Goal: Book appointment/travel/reservation

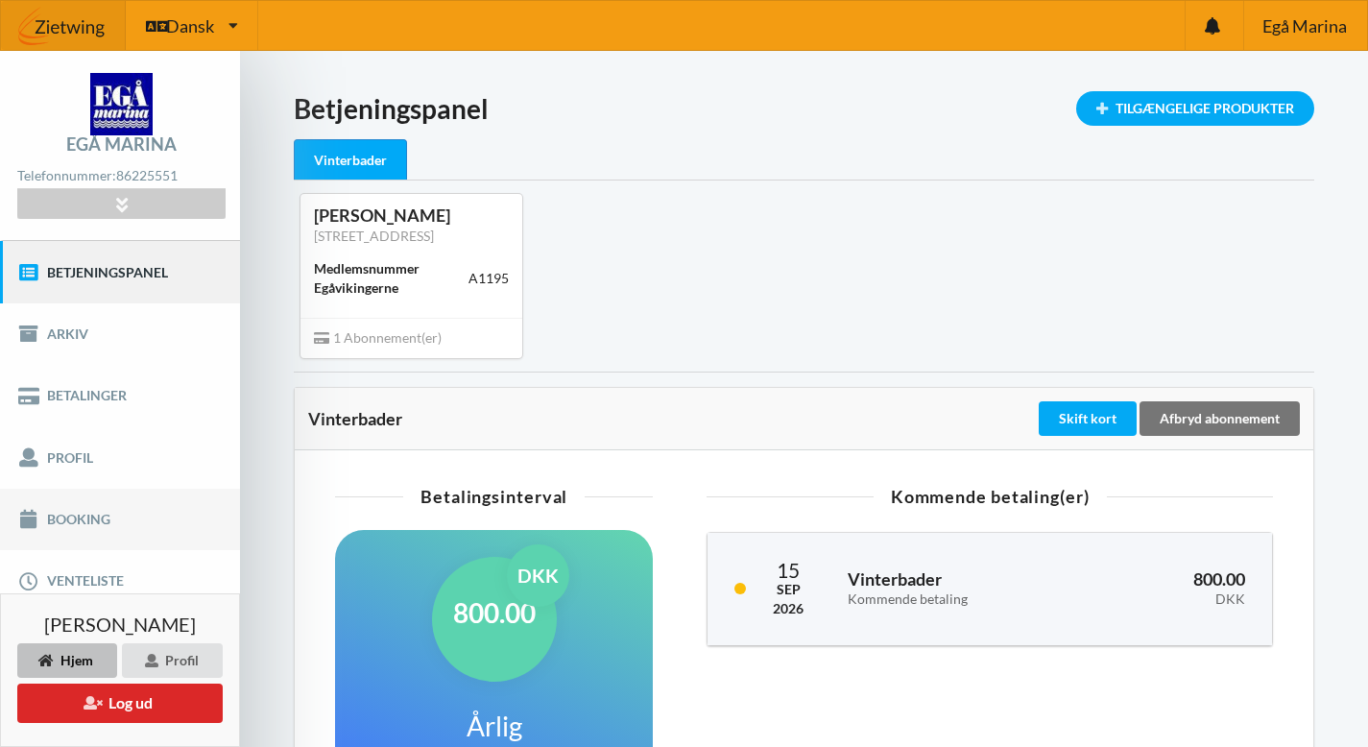
click at [60, 517] on link "Booking" at bounding box center [120, 519] width 240 height 61
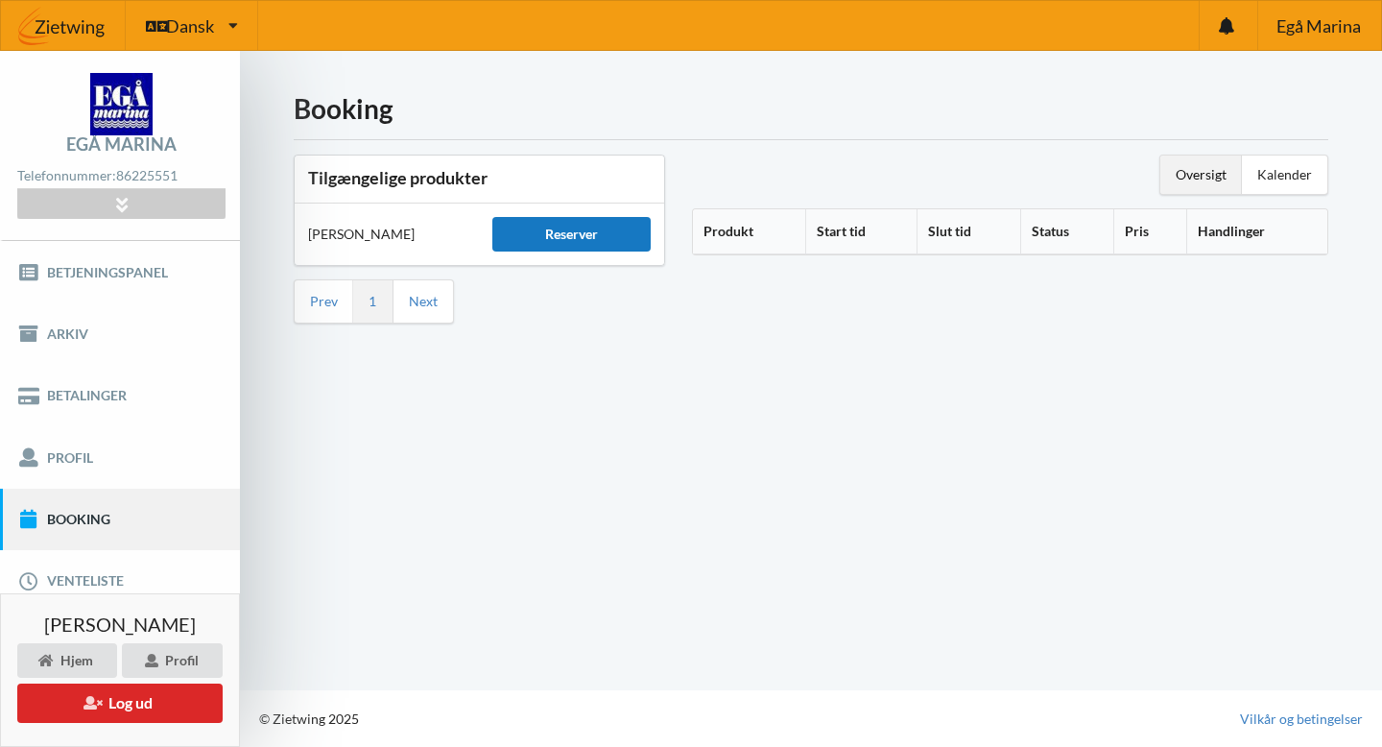
click at [584, 229] on div "Reserver" at bounding box center [570, 234] width 157 height 35
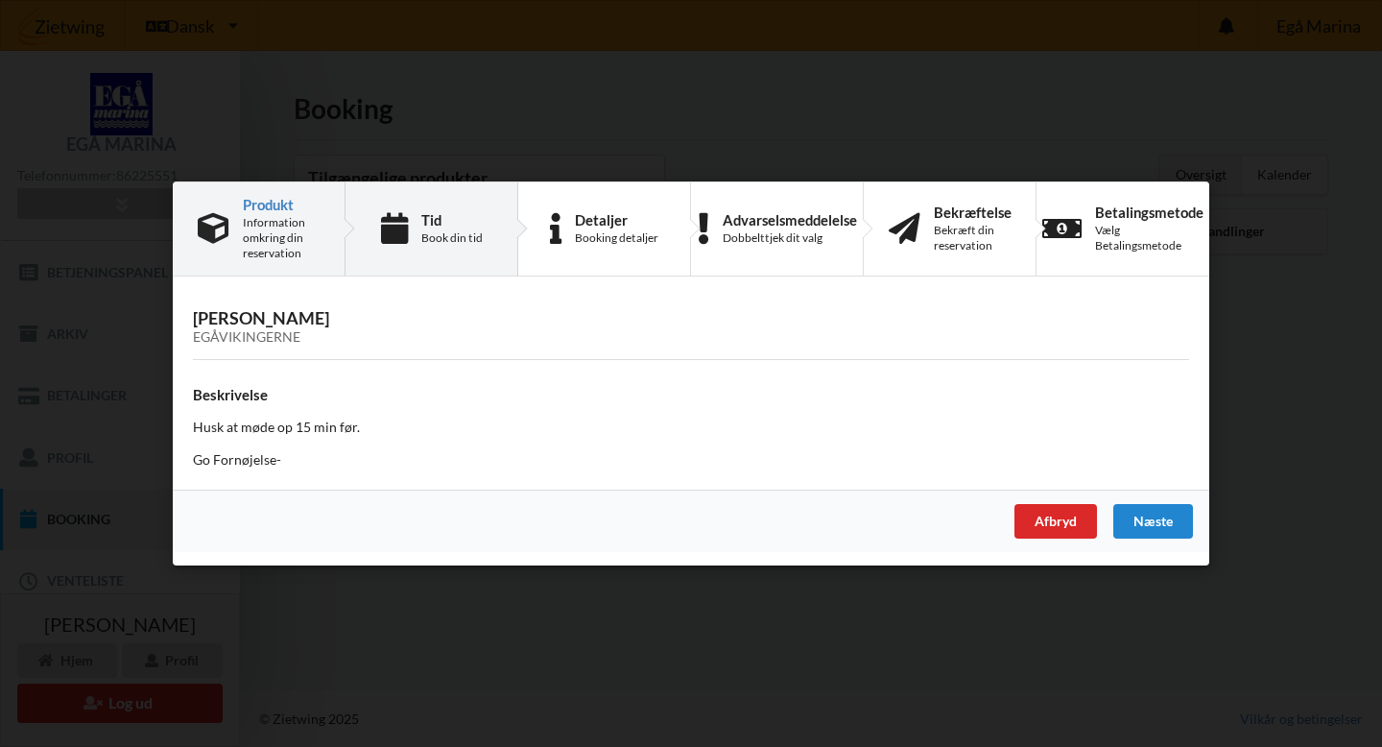
click at [431, 228] on div "Tid Book din tid" at bounding box center [451, 229] width 61 height 34
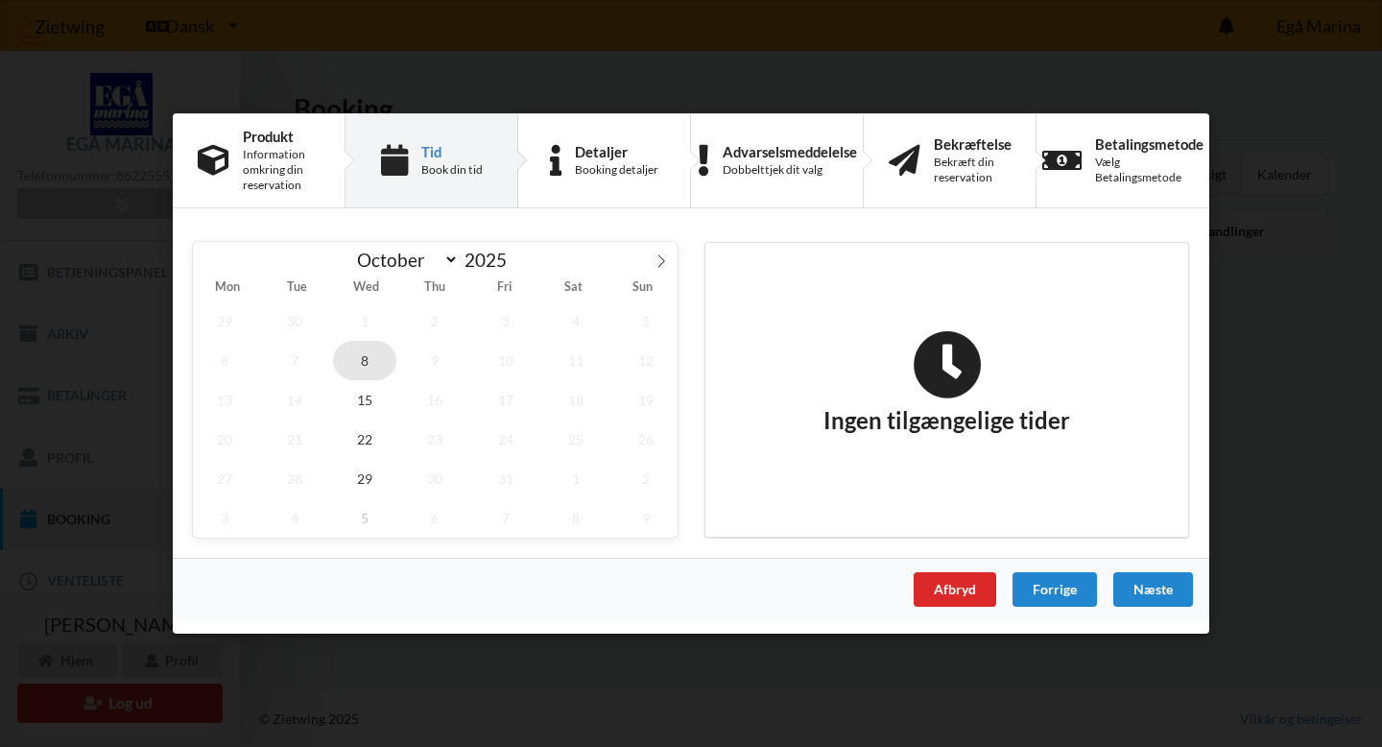
click at [368, 363] on span "8" at bounding box center [364, 360] width 63 height 39
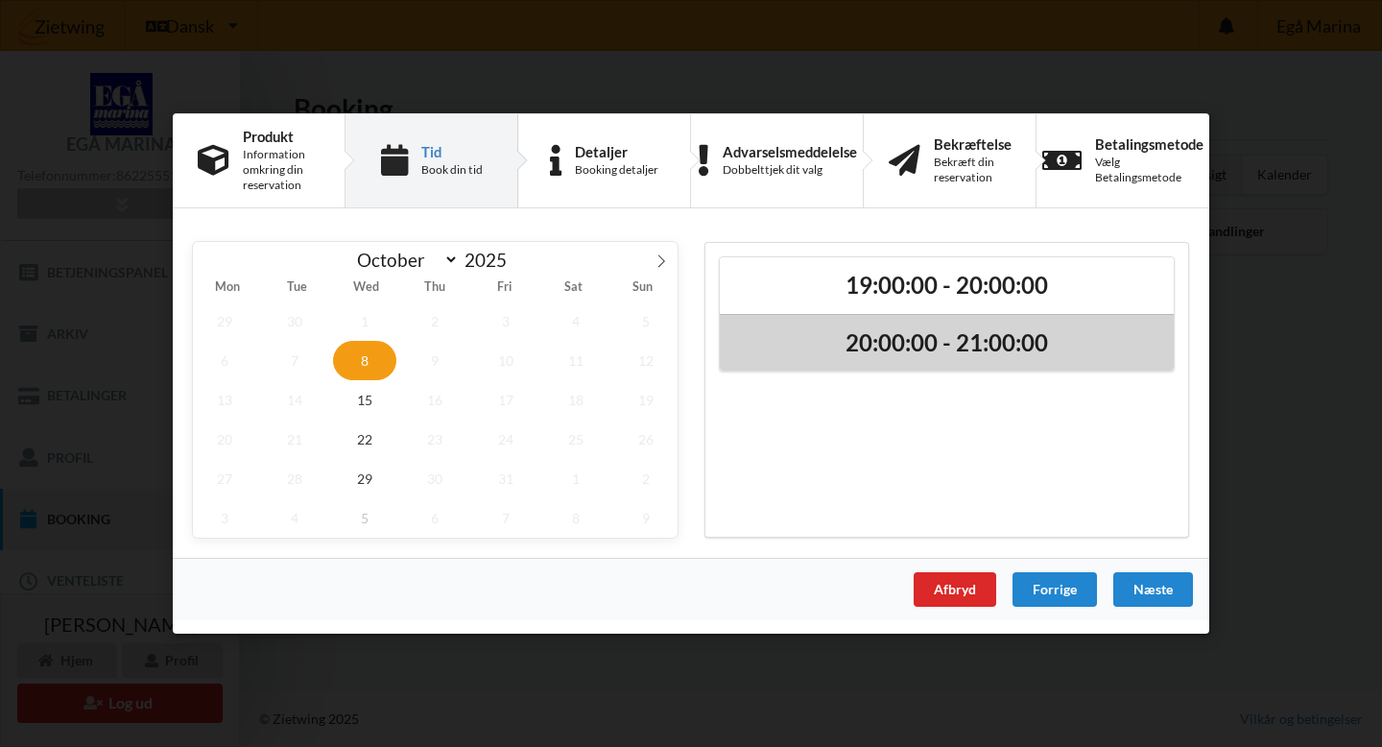
click at [934, 342] on h2 "20:00:00 - 21:00:00" at bounding box center [946, 343] width 427 height 30
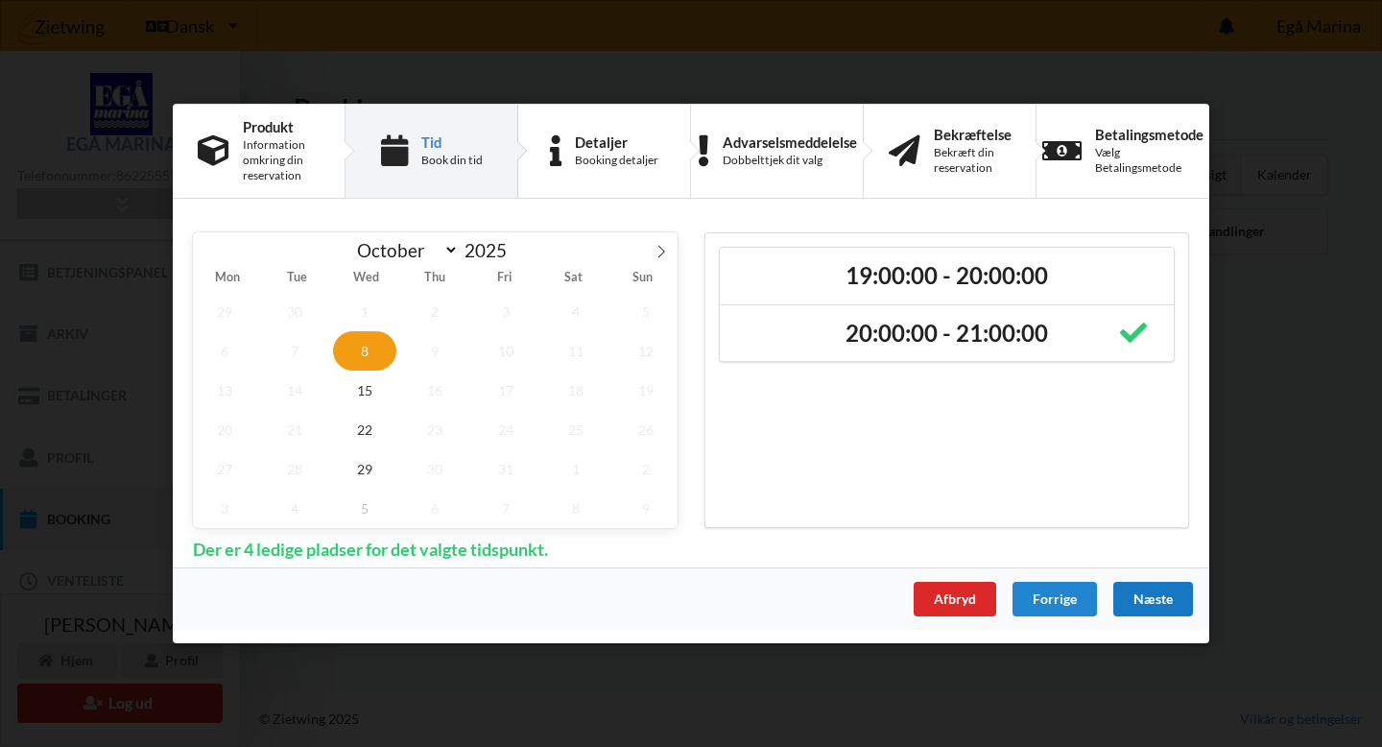
click at [1161, 594] on div "Næste" at bounding box center [1154, 599] width 80 height 35
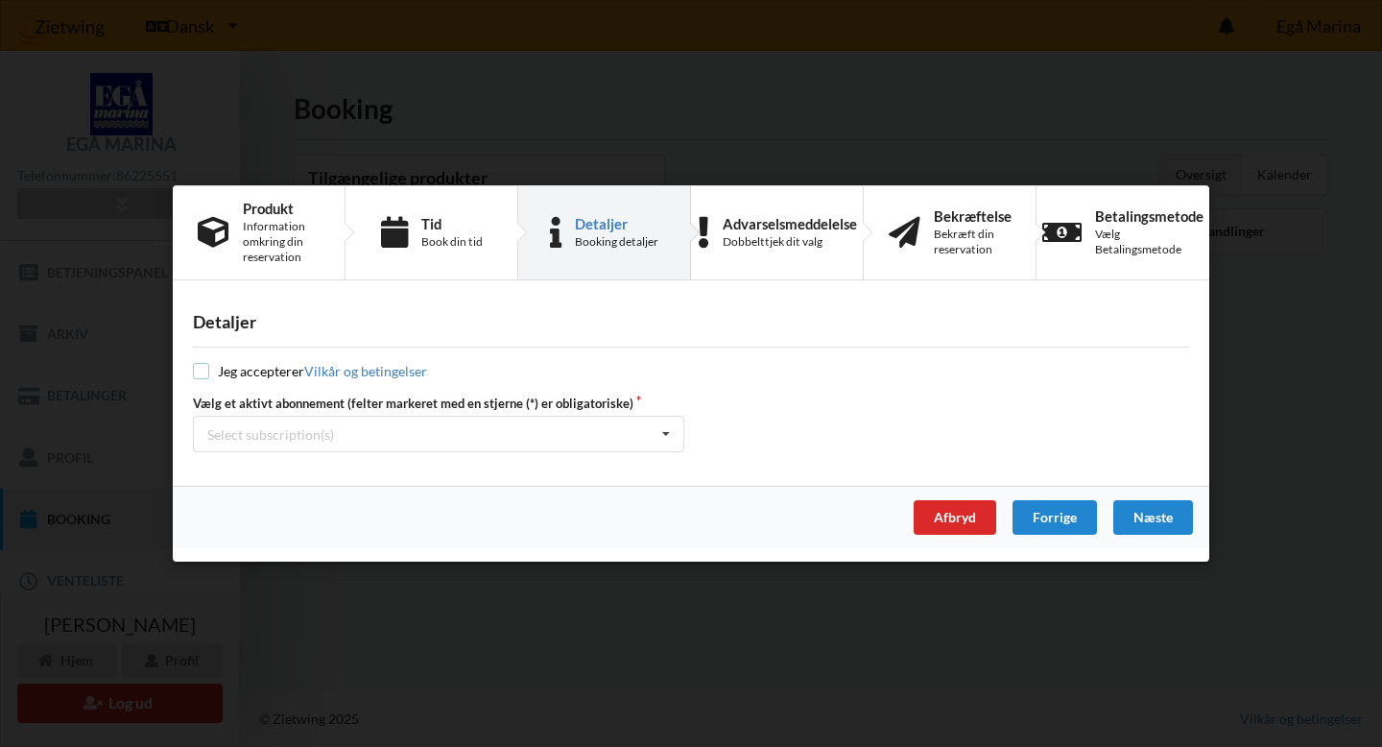
click at [201, 368] on input "checkbox" at bounding box center [201, 371] width 16 height 16
checkbox input "true"
click at [1152, 514] on div "Næste" at bounding box center [1154, 517] width 80 height 35
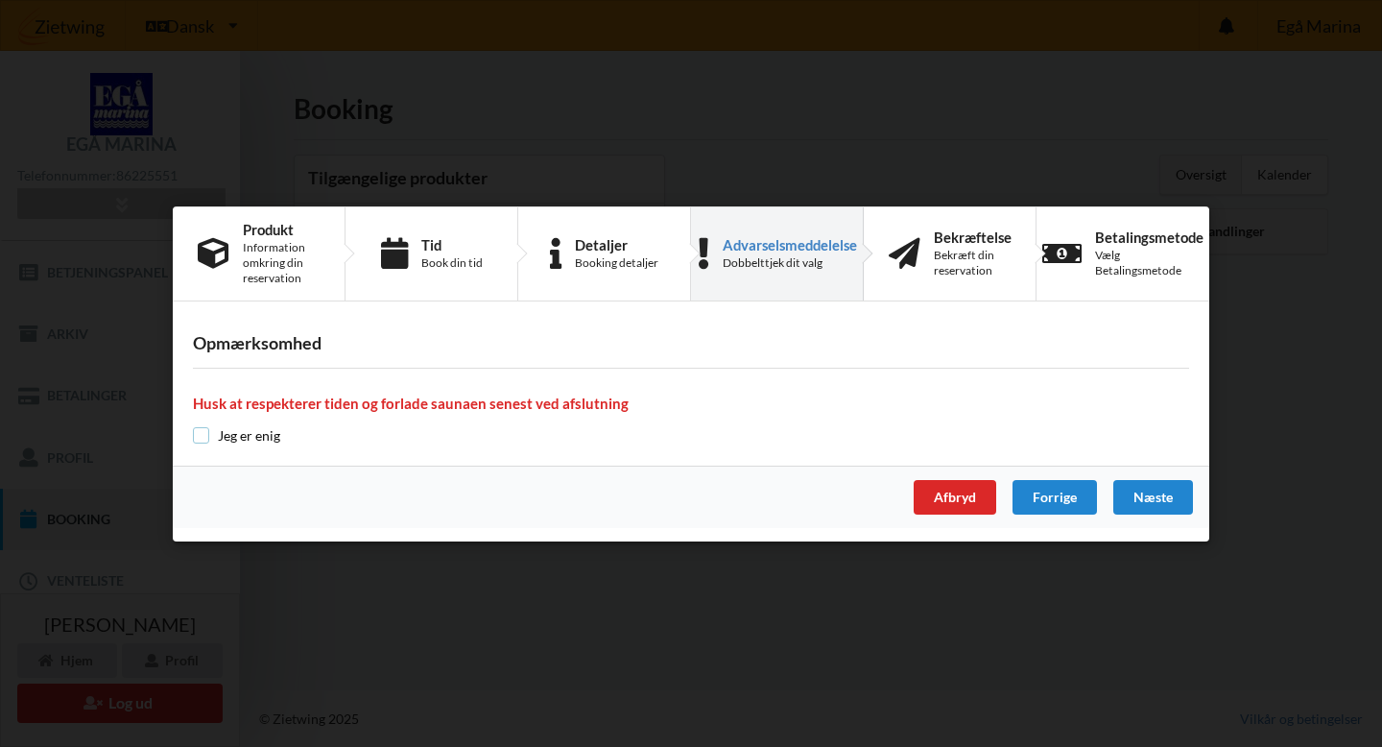
click at [203, 436] on input "checkbox" at bounding box center [201, 435] width 16 height 16
checkbox input "true"
click at [1157, 492] on div "Næste" at bounding box center [1154, 497] width 80 height 35
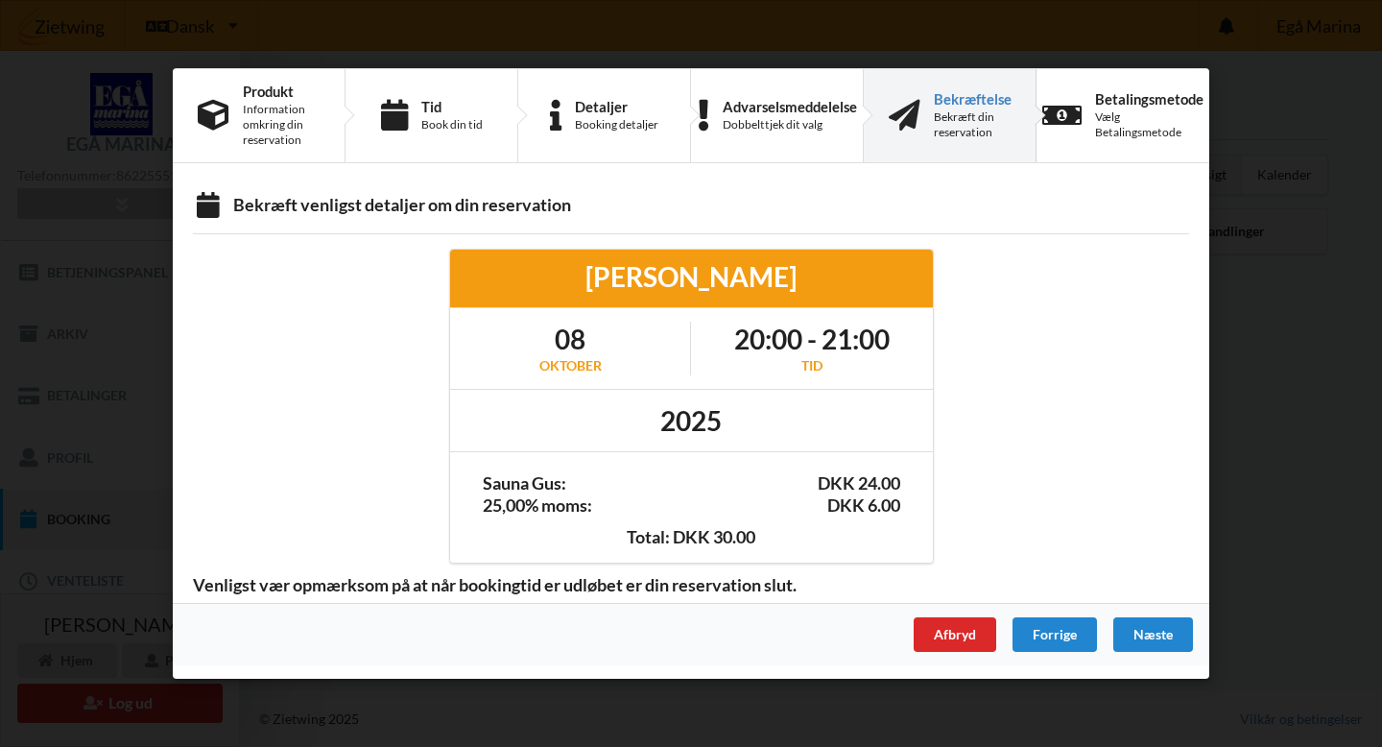
click at [959, 96] on div "Bekræftelse" at bounding box center [973, 98] width 78 height 15
click at [1149, 630] on div "Næste" at bounding box center [1154, 634] width 80 height 35
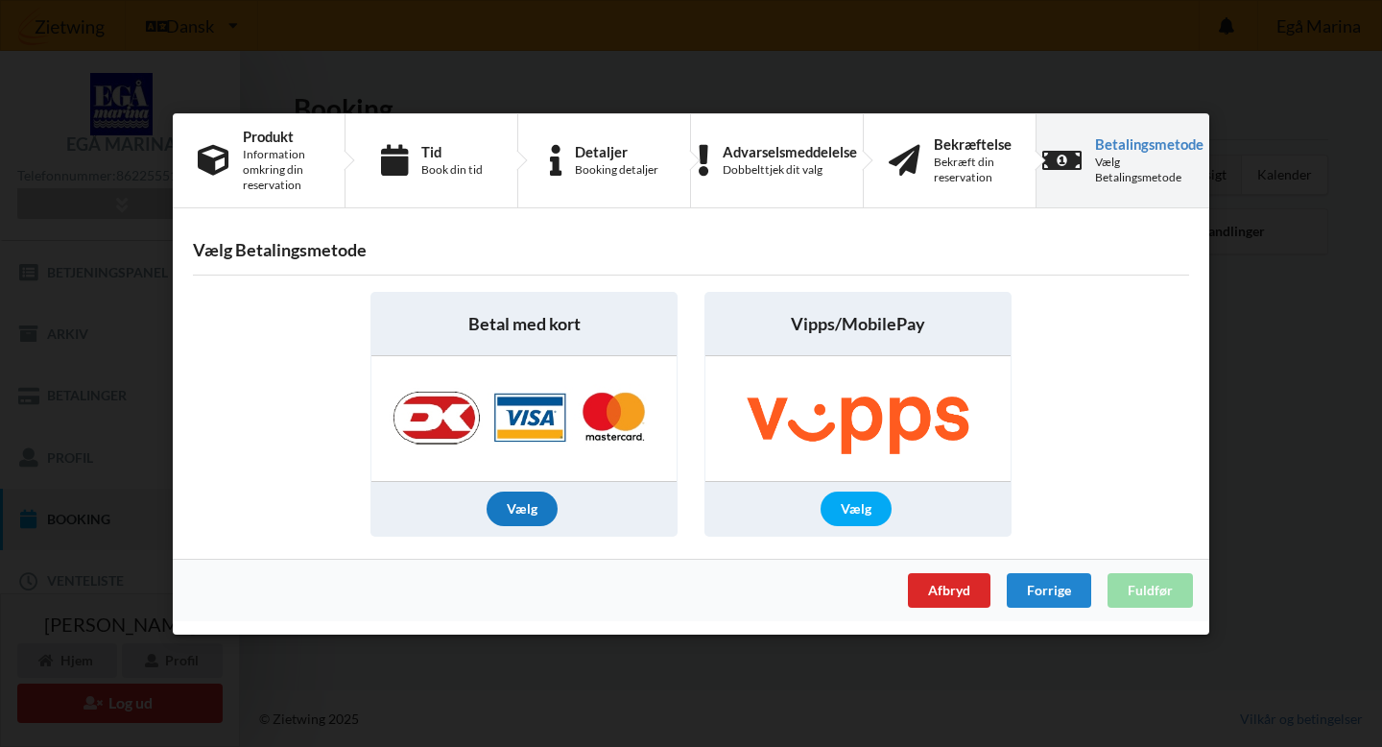
click at [522, 510] on div "Vælg" at bounding box center [522, 509] width 71 height 35
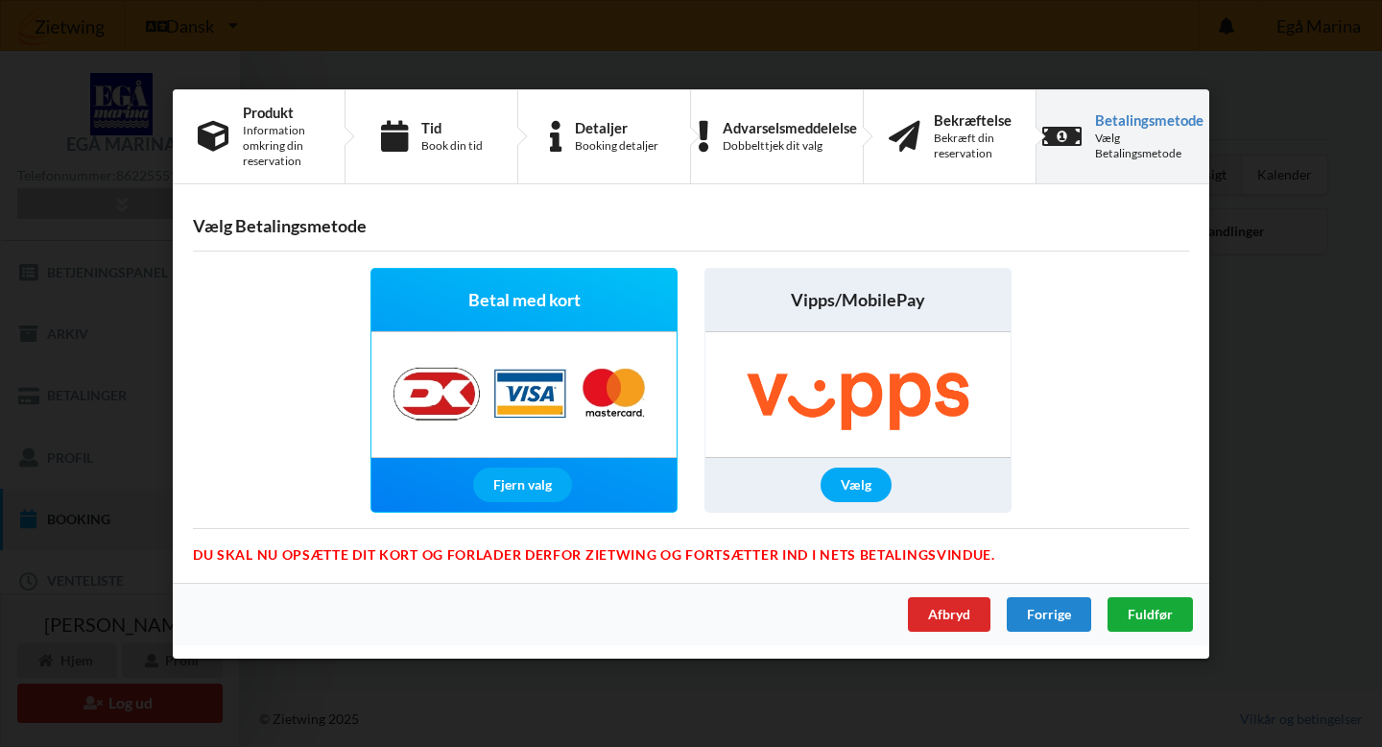
click at [1155, 612] on span "Fuldfør" at bounding box center [1150, 613] width 45 height 16
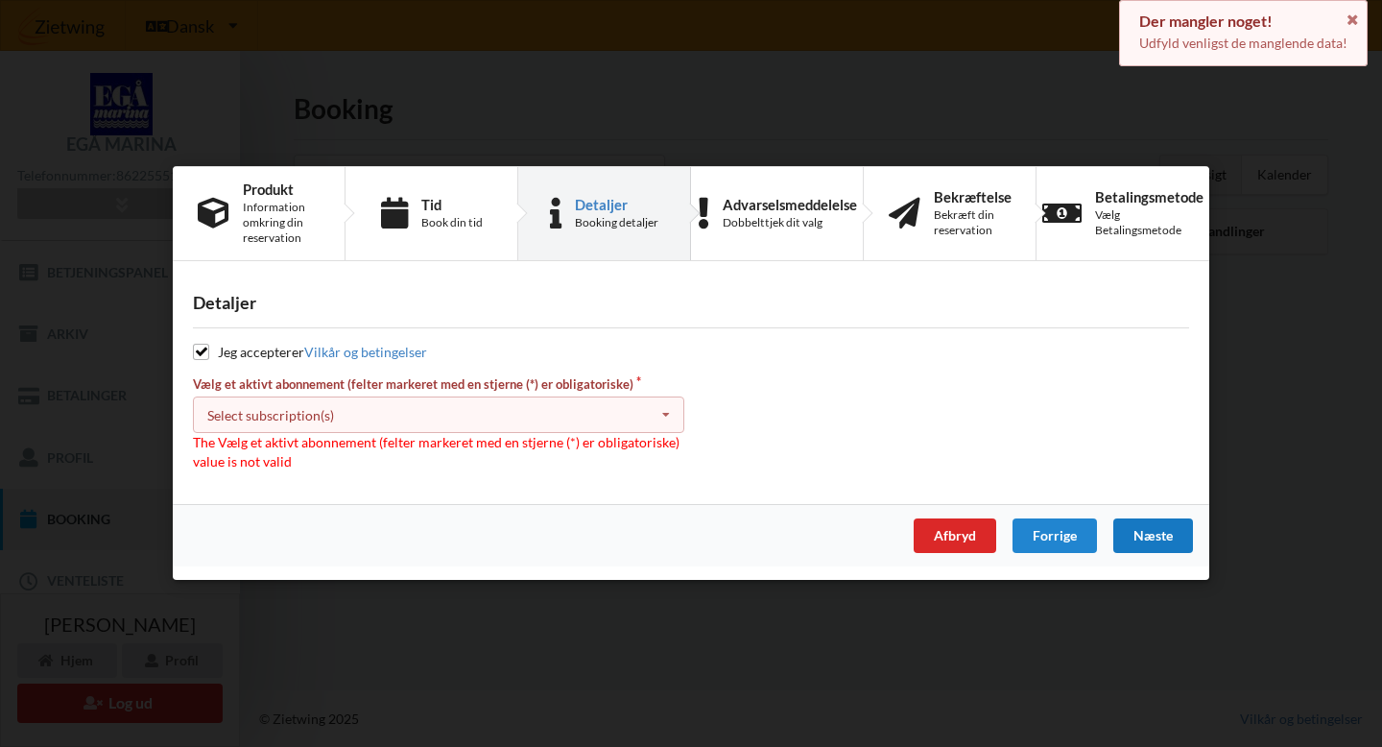
click at [665, 418] on icon at bounding box center [666, 415] width 29 height 36
click at [240, 447] on div "* Vinterbader" at bounding box center [439, 450] width 490 height 36
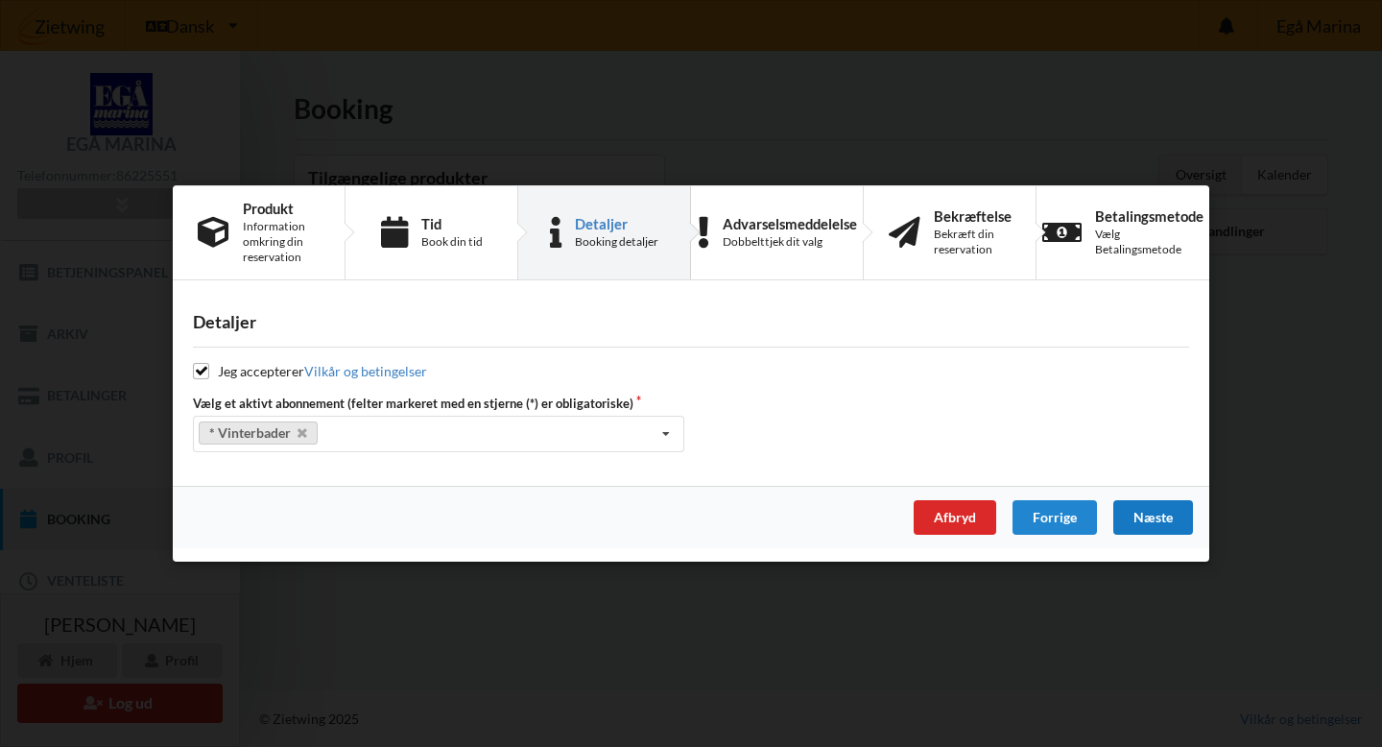
click at [1147, 514] on div "Næste" at bounding box center [1154, 517] width 80 height 35
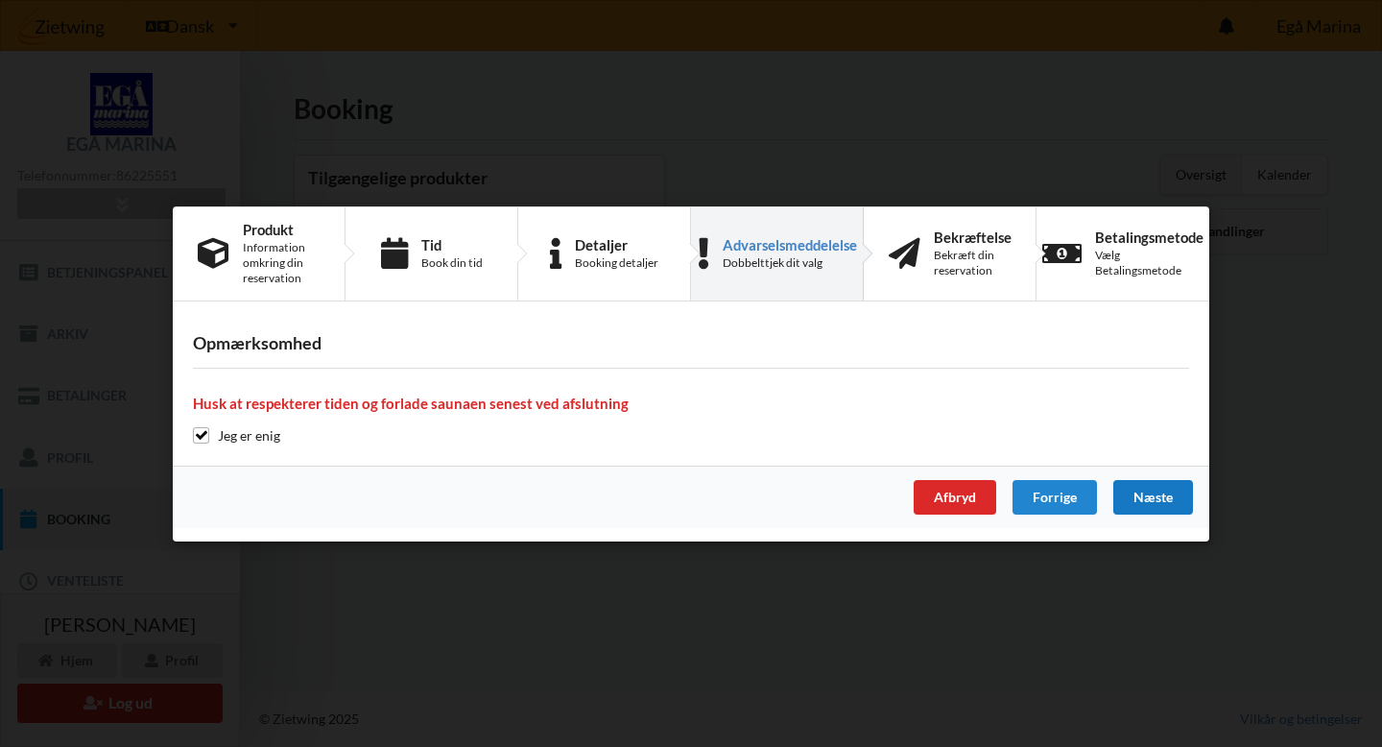
click at [1150, 495] on div "Næste" at bounding box center [1154, 497] width 80 height 35
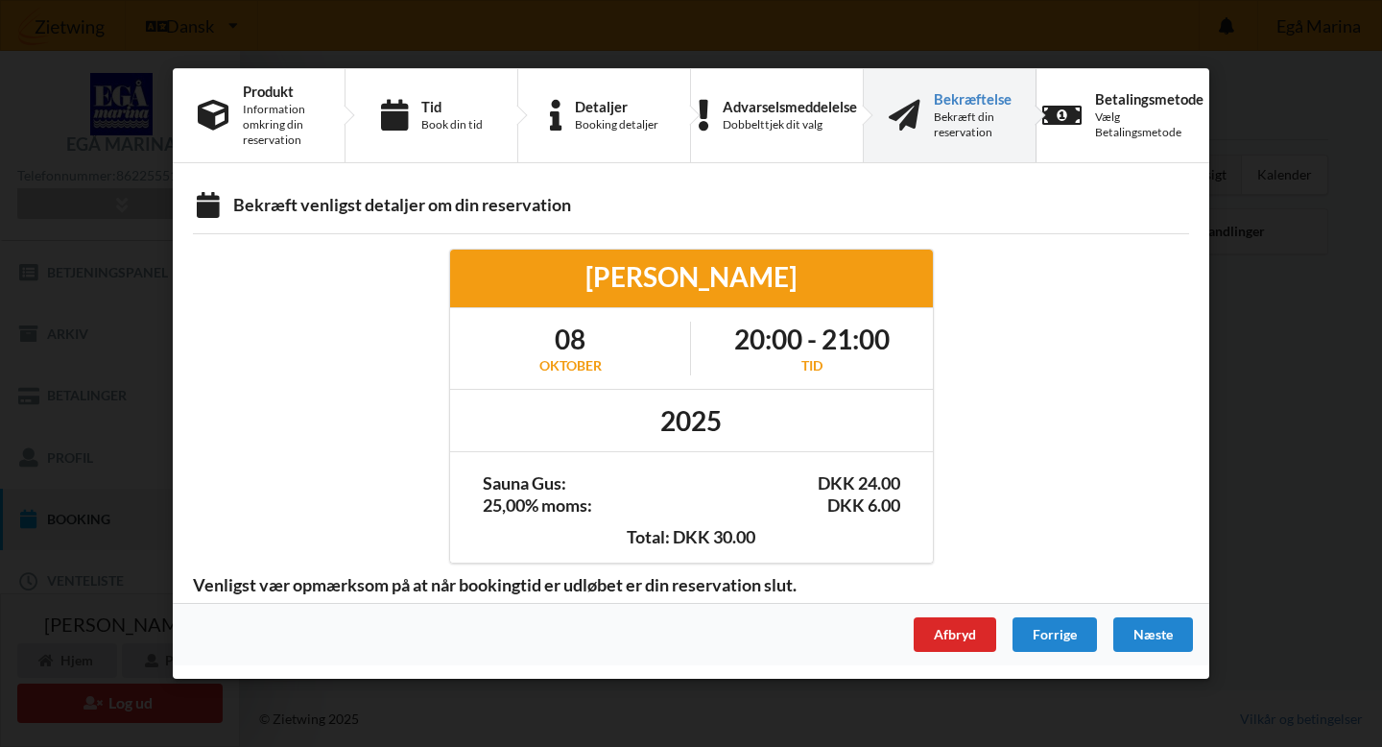
click at [1139, 592] on div "Venligst vær opmærksom på at når bookingtid er udløbet er din reservation slut." at bounding box center [691, 587] width 1023 height 20
click at [1157, 631] on div "Næste" at bounding box center [1154, 634] width 80 height 35
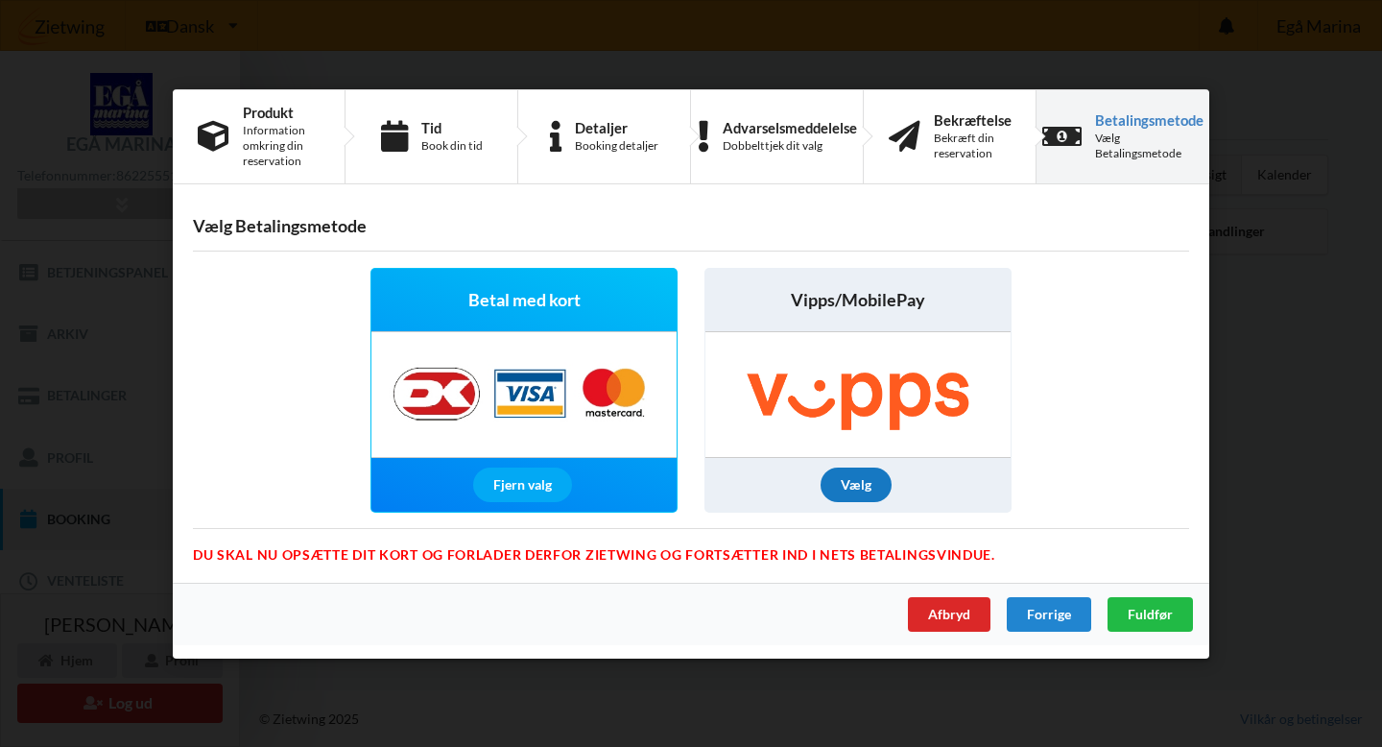
click at [864, 483] on div "Vælg" at bounding box center [856, 485] width 71 height 35
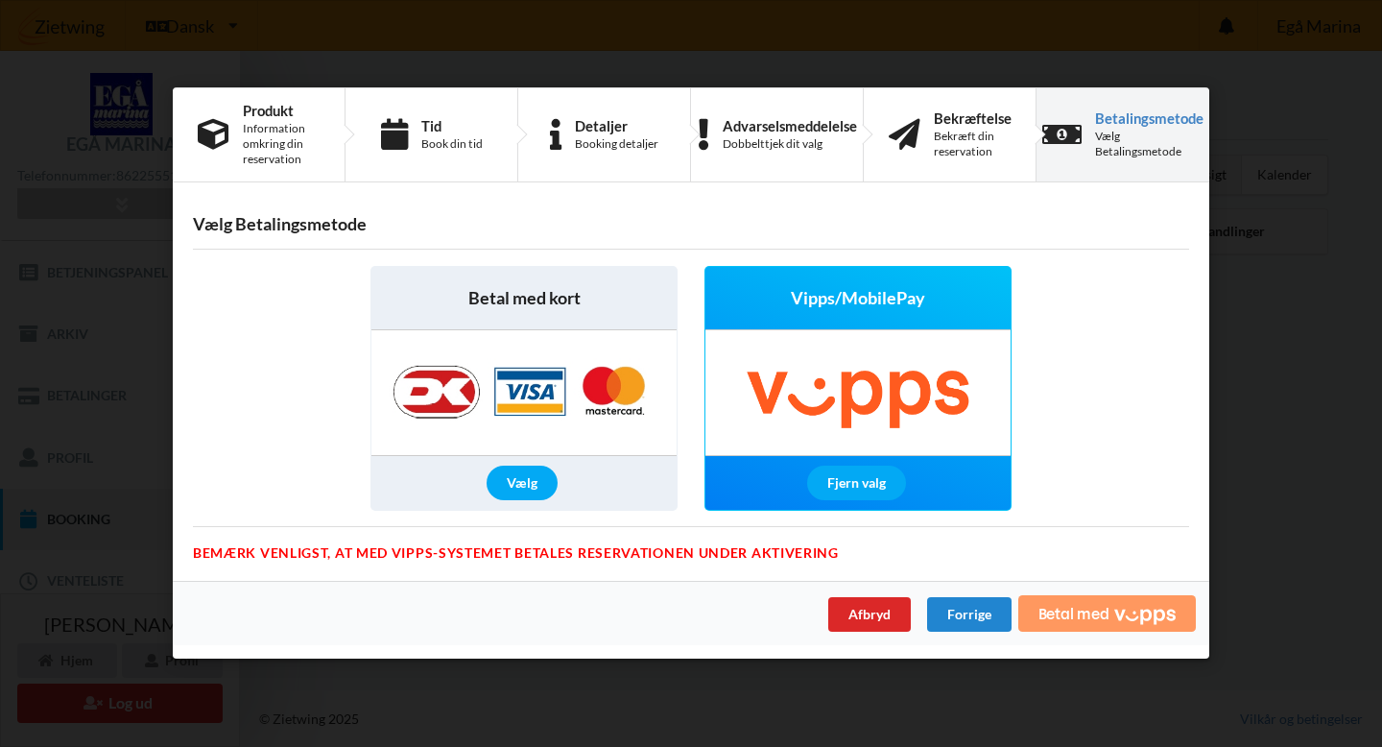
click at [1130, 612] on icon "Vipps" at bounding box center [1145, 616] width 61 height 17
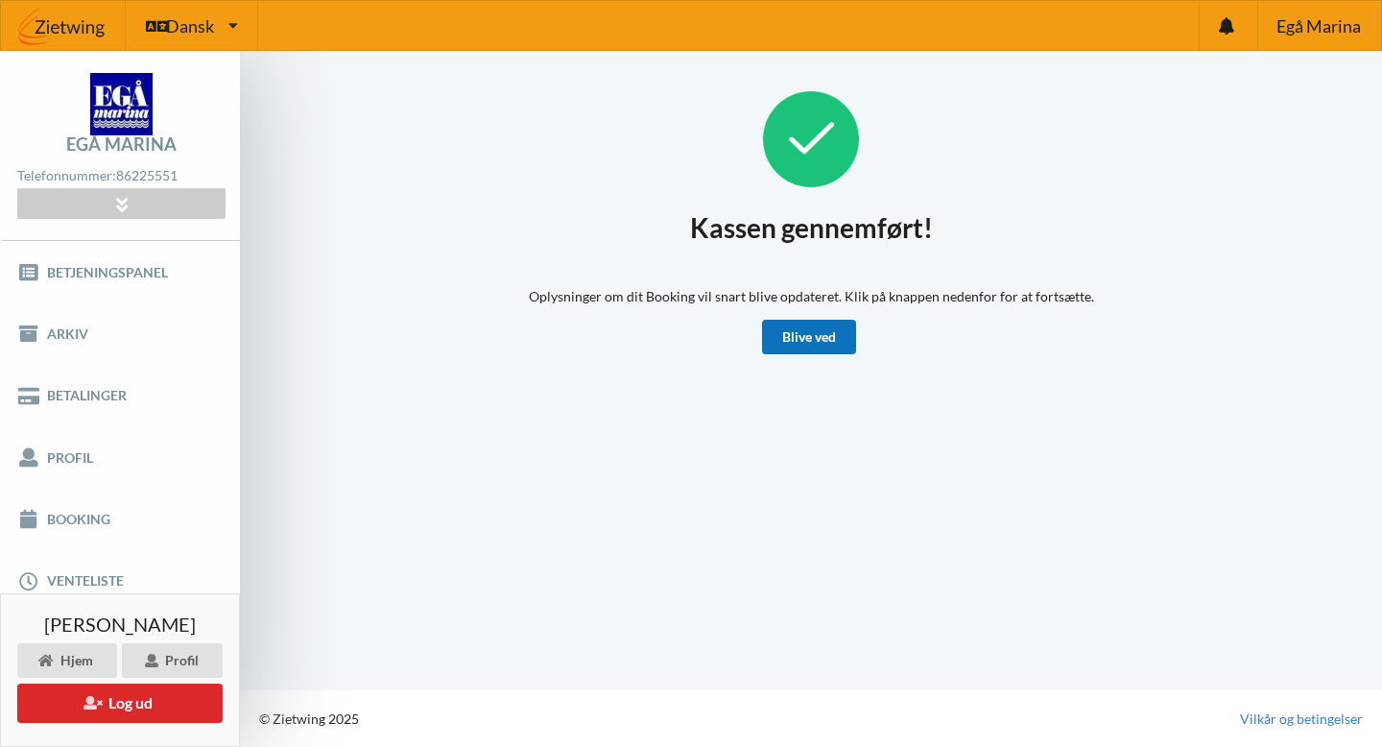
click at [823, 334] on link "Blive ved" at bounding box center [809, 337] width 94 height 35
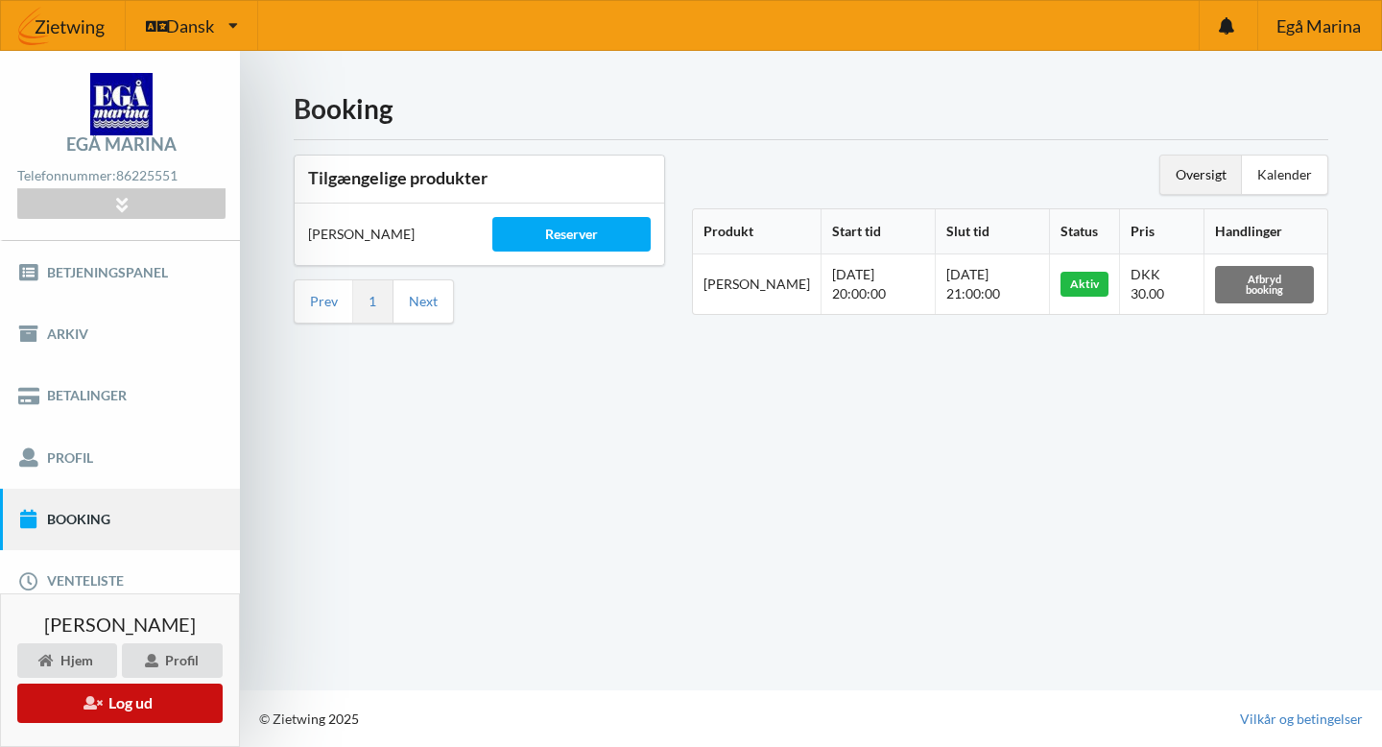
click at [143, 695] on button "Log ud" at bounding box center [119, 703] width 205 height 39
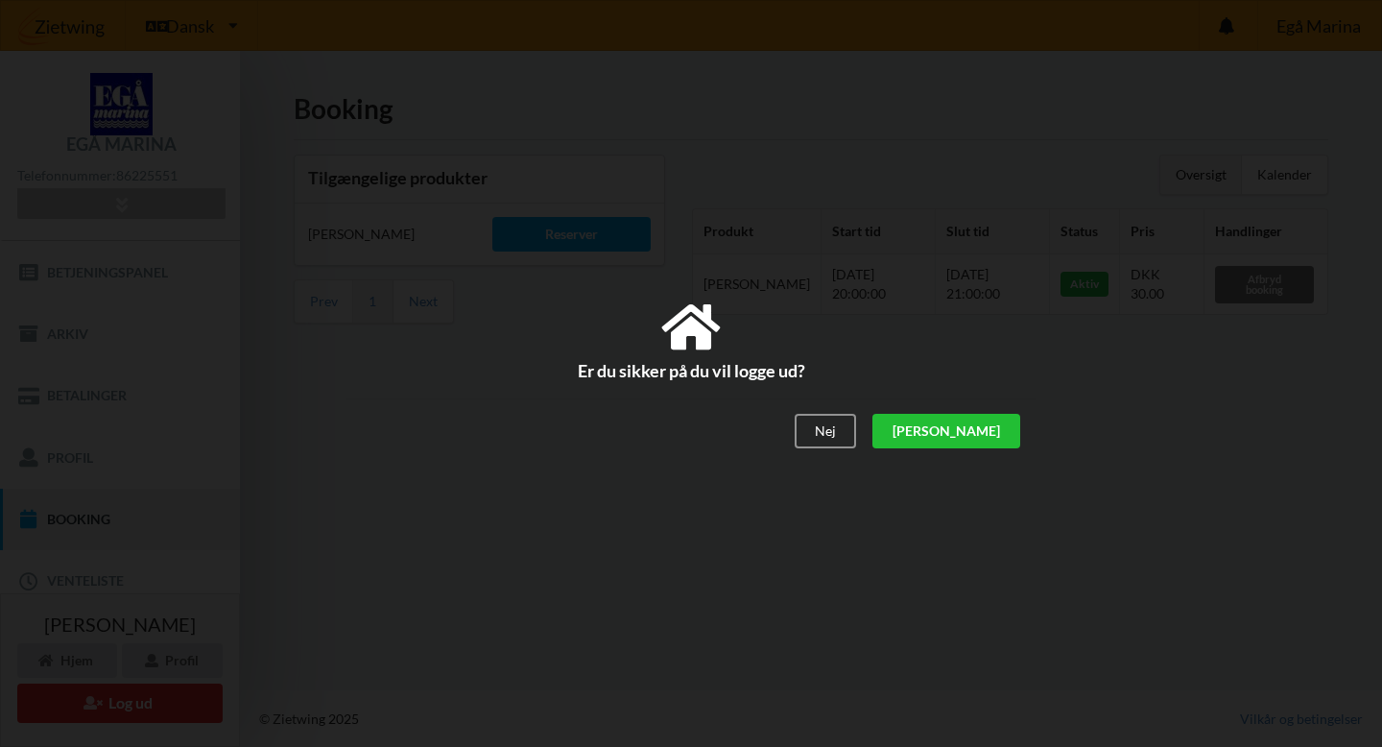
click at [988, 433] on div "[PERSON_NAME]" at bounding box center [947, 432] width 148 height 35
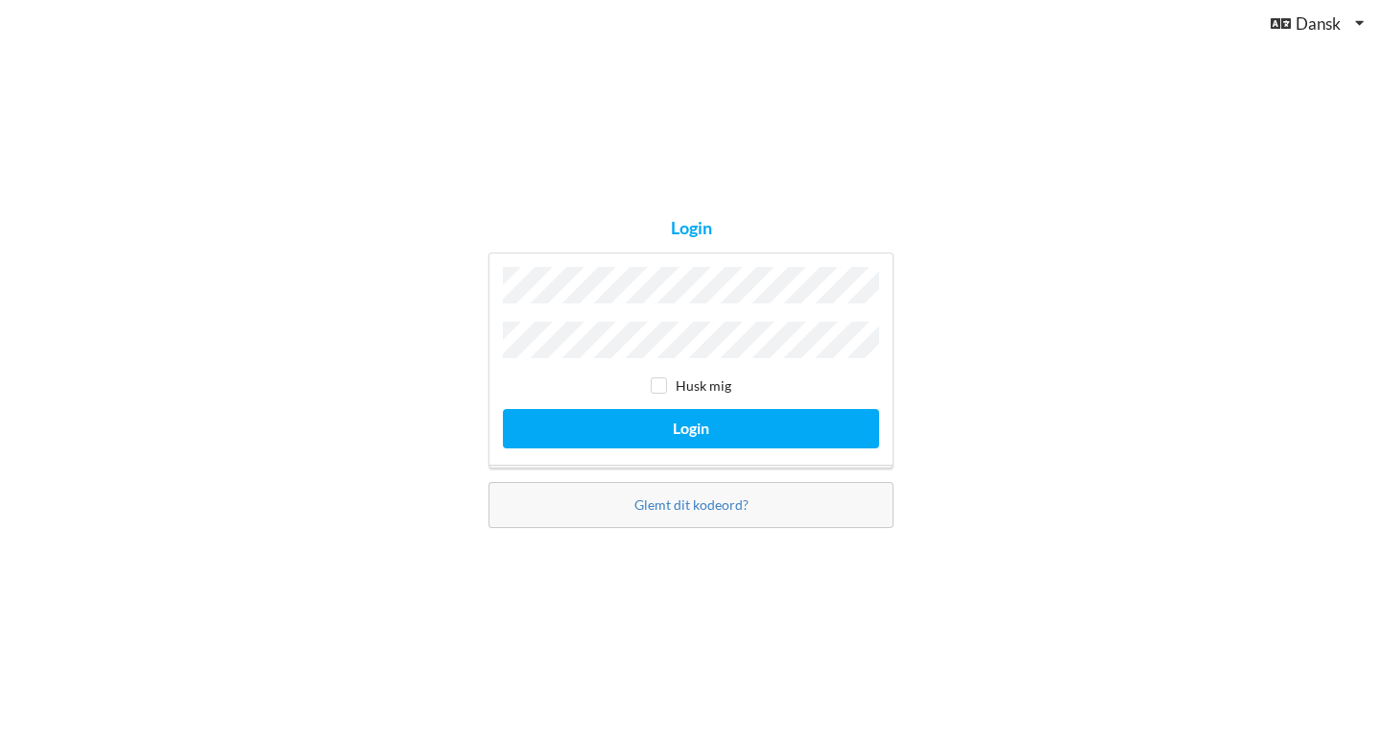
click at [957, 125] on div "Login Husk mig Login Glemt dit kodeord?" at bounding box center [691, 373] width 1382 height 747
